Goal: Information Seeking & Learning: Compare options

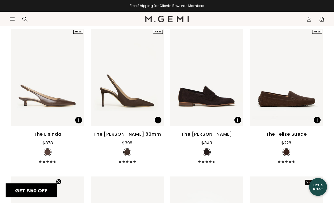
scroll to position [369, 0]
click at [306, 120] on span at bounding box center [313, 118] width 18 height 16
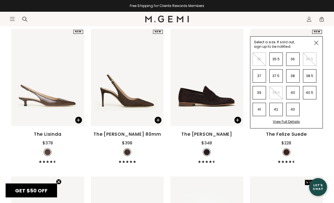
click at [298, 109] on li "43" at bounding box center [292, 109] width 13 height 13
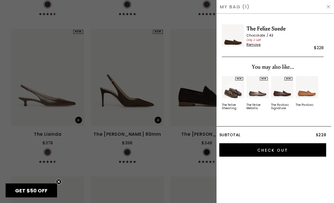
scroll to position [0, 0]
click at [160, 63] on div at bounding box center [167, 101] width 334 height 203
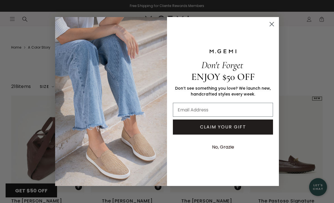
scroll to position [369, 0]
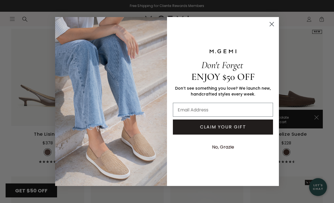
click at [269, 22] on circle "Close dialog" at bounding box center [271, 24] width 9 height 9
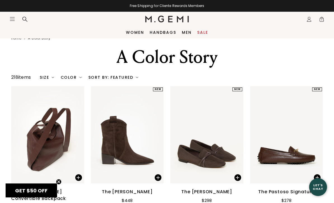
scroll to position [0, 0]
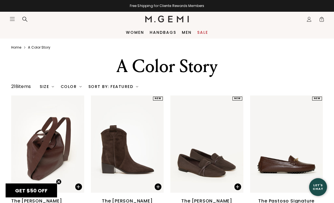
click at [140, 34] on link "Women" at bounding box center [135, 32] width 18 height 4
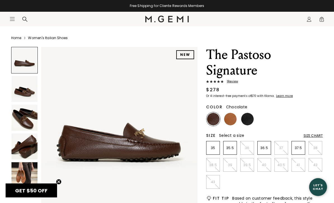
scroll to position [16, 0]
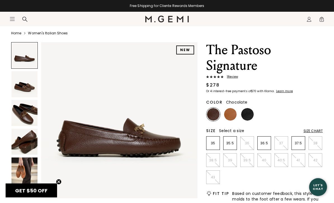
click at [235, 113] on img at bounding box center [230, 114] width 13 height 13
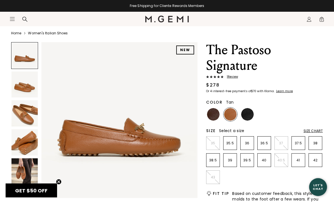
click at [231, 112] on img at bounding box center [230, 114] width 13 height 13
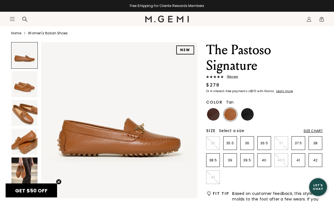
click at [252, 113] on img at bounding box center [247, 114] width 13 height 13
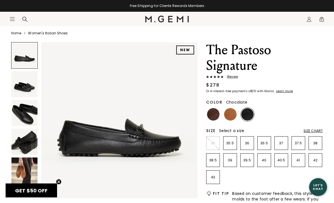
click at [215, 113] on img at bounding box center [213, 114] width 13 height 13
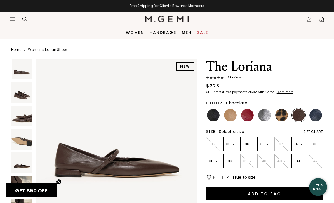
click at [26, 96] on img at bounding box center [21, 92] width 21 height 21
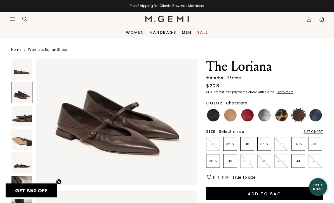
scroll to position [203, 0]
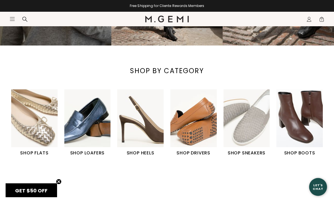
scroll to position [132, 0]
click at [195, 121] on img "4 / 6" at bounding box center [193, 118] width 46 height 58
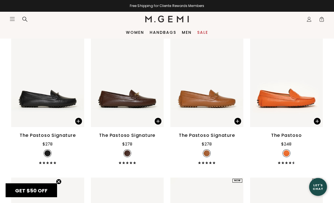
scroll to position [645, 0]
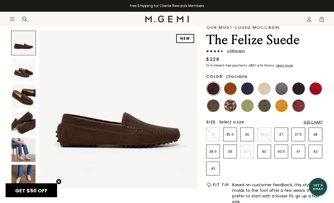
scroll to position [34, 0]
click at [249, 89] on img at bounding box center [247, 88] width 13 height 13
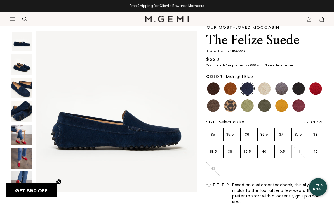
click at [219, 90] on img at bounding box center [213, 88] width 13 height 13
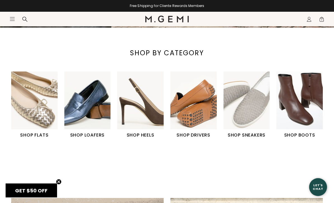
click at [46, 116] on img "1 / 6" at bounding box center [34, 101] width 46 height 58
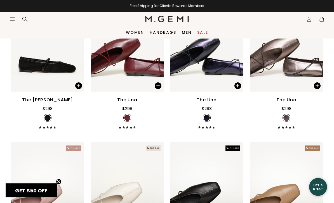
scroll to position [985, 0]
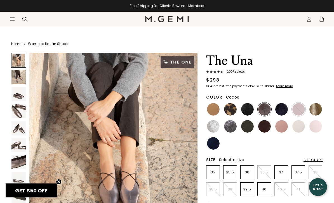
scroll to position [8, 0]
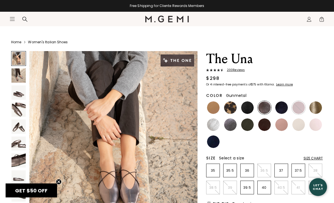
click at [232, 123] on img at bounding box center [230, 124] width 13 height 13
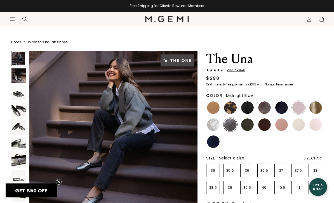
click at [285, 110] on img at bounding box center [281, 107] width 13 height 13
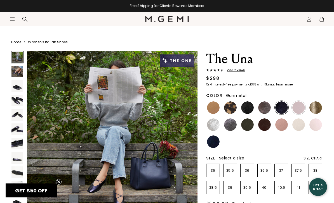
click at [234, 122] on img at bounding box center [230, 124] width 13 height 13
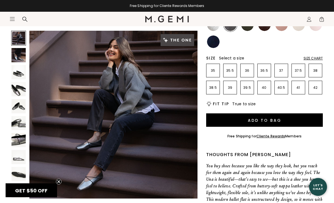
scroll to position [108, 0]
click at [20, 139] on img at bounding box center [18, 140] width 14 height 14
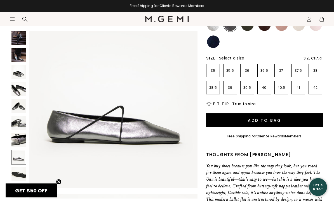
scroll to position [1225, 0]
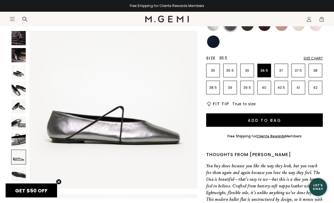
click at [263, 70] on p "36.5" at bounding box center [263, 70] width 13 height 4
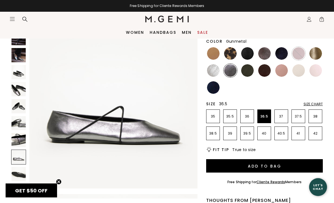
scroll to position [63, 0]
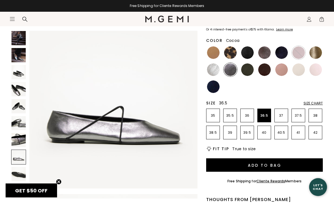
click at [265, 52] on img at bounding box center [264, 52] width 13 height 13
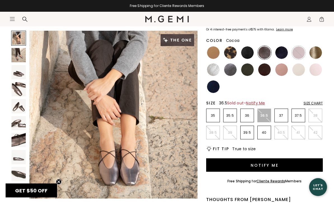
click at [21, 89] on img at bounding box center [18, 89] width 14 height 14
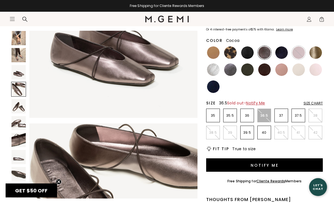
scroll to position [520, 0]
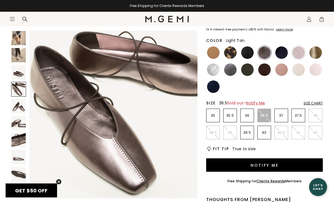
click at [211, 51] on img at bounding box center [213, 52] width 13 height 13
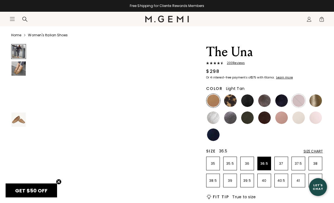
scroll to position [15, 0]
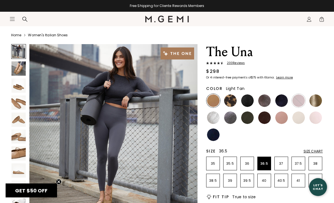
click at [22, 108] on img at bounding box center [18, 103] width 14 height 14
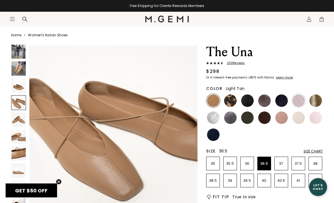
scroll to position [523, 0]
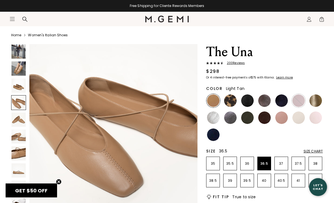
click at [227, 101] on img at bounding box center [230, 100] width 13 height 13
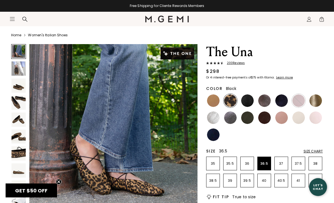
click at [248, 100] on img at bounding box center [247, 100] width 13 height 13
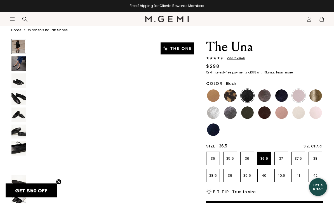
scroll to position [20, 0]
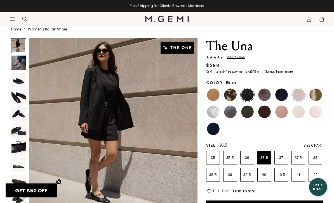
click at [266, 95] on img at bounding box center [264, 95] width 13 height 13
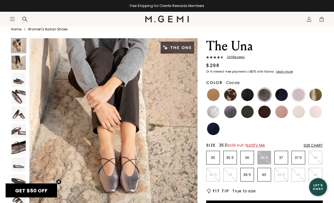
click at [282, 96] on img at bounding box center [281, 95] width 13 height 13
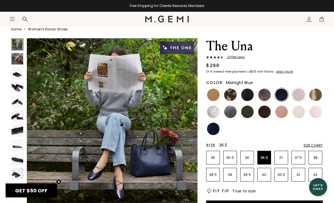
click at [298, 97] on img at bounding box center [298, 95] width 13 height 13
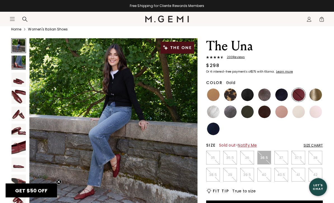
click at [315, 93] on img at bounding box center [315, 95] width 13 height 13
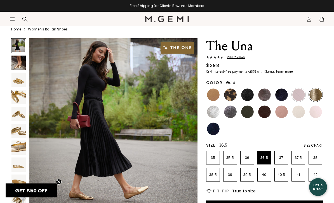
click at [234, 113] on img at bounding box center [230, 112] width 13 height 13
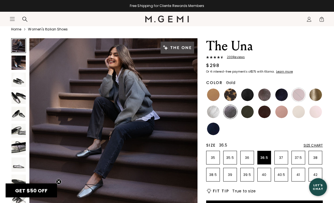
click at [316, 95] on img at bounding box center [315, 95] width 13 height 13
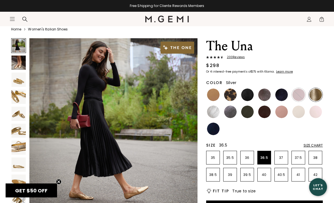
click at [215, 112] on img at bounding box center [213, 112] width 13 height 13
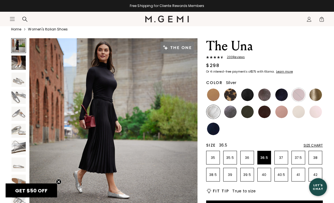
click at [249, 109] on img at bounding box center [247, 112] width 13 height 13
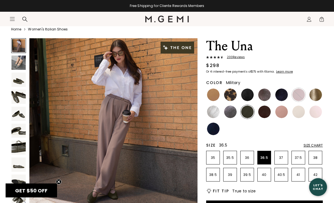
click at [266, 113] on img at bounding box center [264, 112] width 13 height 13
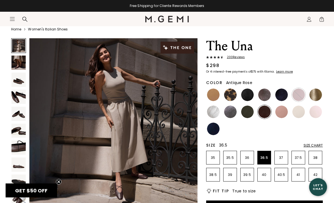
click at [283, 113] on img at bounding box center [281, 112] width 13 height 13
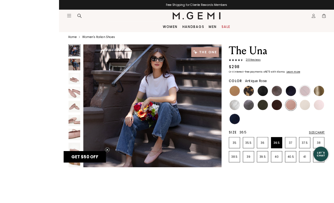
scroll to position [31, 0]
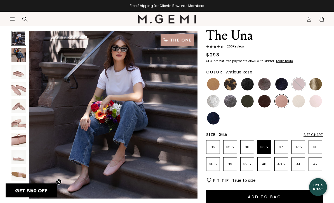
click at [261, 103] on img at bounding box center [264, 101] width 13 height 13
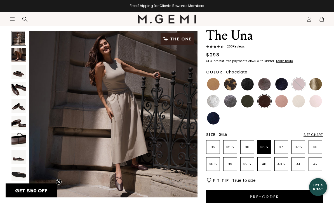
click at [25, 124] on img at bounding box center [18, 123] width 14 height 14
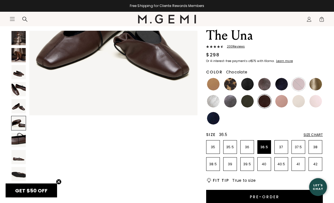
scroll to position [867, 0]
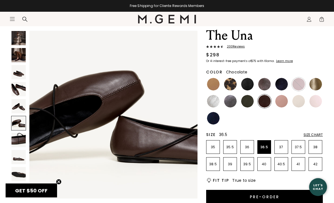
click at [263, 88] on img at bounding box center [264, 84] width 13 height 13
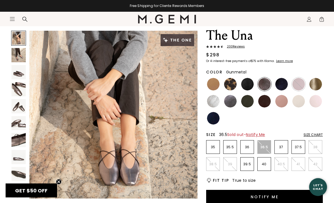
click at [228, 105] on img at bounding box center [230, 101] width 13 height 13
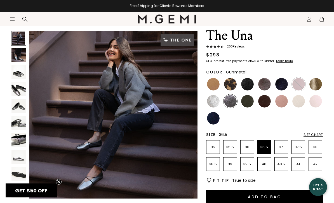
click at [24, 108] on img at bounding box center [18, 106] width 14 height 14
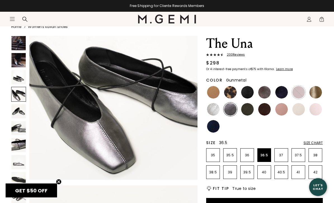
scroll to position [545, 0]
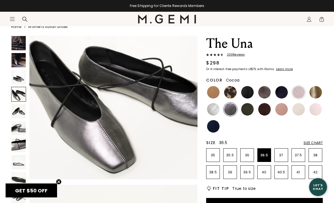
click at [267, 92] on img at bounding box center [264, 92] width 13 height 13
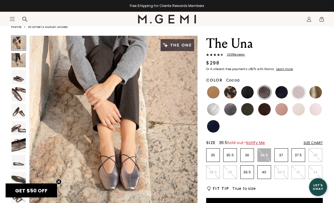
click at [20, 130] on img at bounding box center [18, 128] width 14 height 14
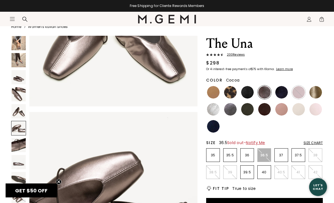
scroll to position [785, 0]
